Goal: Information Seeking & Learning: Learn about a topic

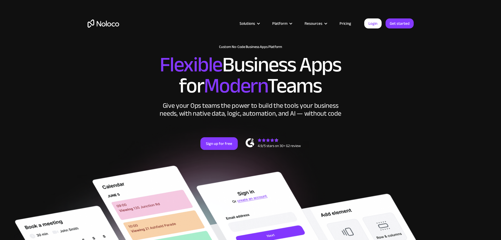
click at [343, 23] on link "Pricing" at bounding box center [345, 23] width 25 height 7
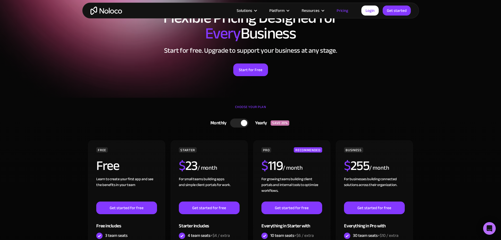
scroll to position [26, 0]
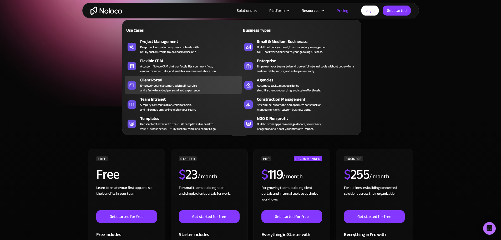
click at [162, 87] on div "Empower your customers with self-service and a fully-branded personalized exper…" at bounding box center [170, 87] width 60 height 9
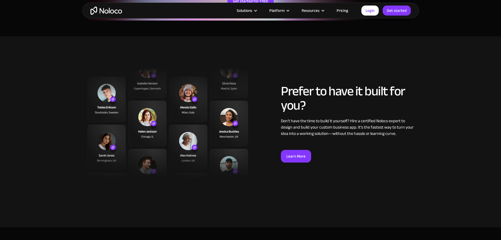
scroll to position [1263, 0]
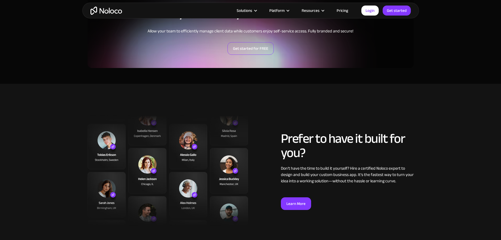
click at [246, 50] on link "Get started for FREE" at bounding box center [251, 48] width 46 height 13
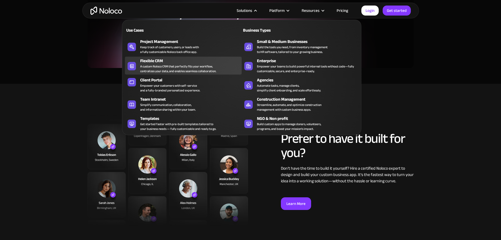
click at [165, 68] on div "A custom Noloco CRM that perfectly fits your workflow, centralizes your data, a…" at bounding box center [178, 68] width 76 height 9
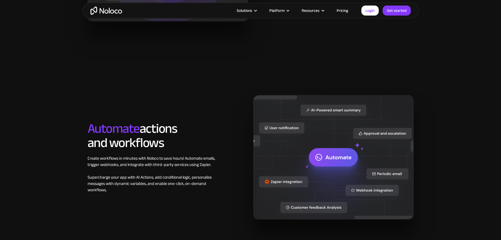
scroll to position [737, 0]
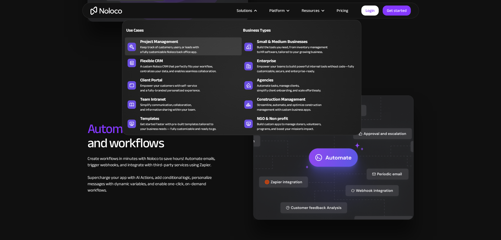
click at [174, 51] on div "Keep track of customers, users, or leads with a fully customizable Noloco back …" at bounding box center [169, 49] width 59 height 9
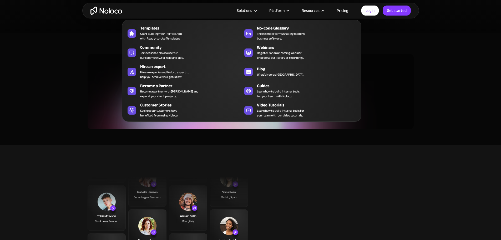
scroll to position [1157, 0]
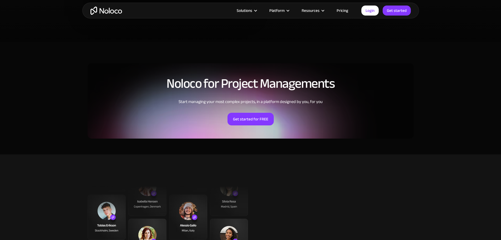
click at [346, 12] on link "Pricing" at bounding box center [342, 10] width 25 height 7
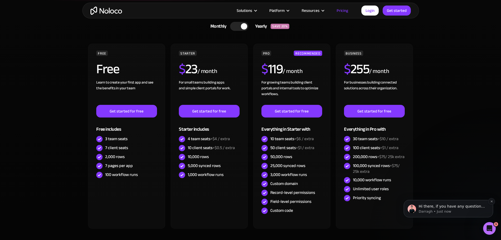
click at [439, 210] on p "Darragh • Just now" at bounding box center [453, 211] width 68 height 5
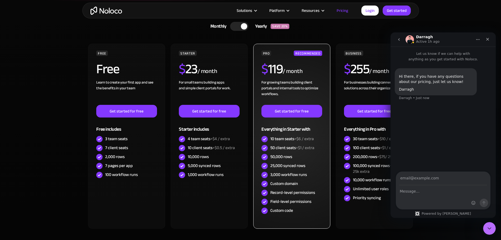
scroll to position [105, 0]
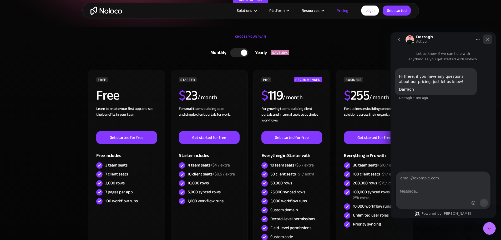
click at [489, 38] on icon "Close" at bounding box center [487, 39] width 3 height 3
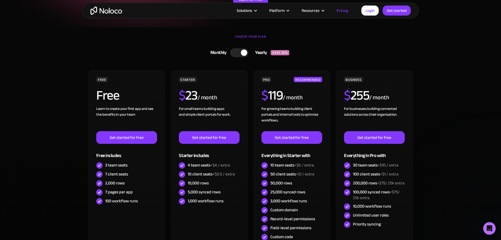
scroll to position [0, 0]
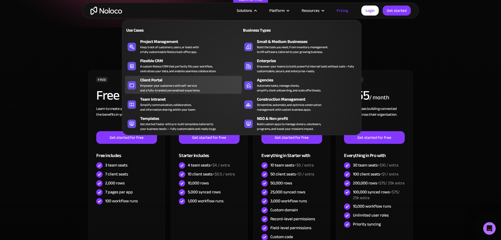
click at [164, 91] on div "Empower your customers with self-service and a fully-branded personalized exper…" at bounding box center [170, 87] width 60 height 9
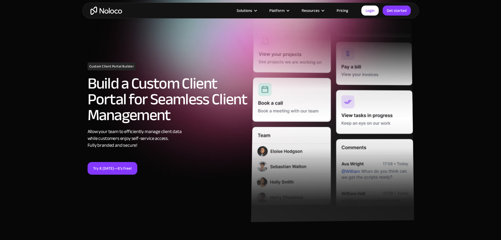
scroll to position [26, 0]
